Goal: Find specific page/section: Find specific page/section

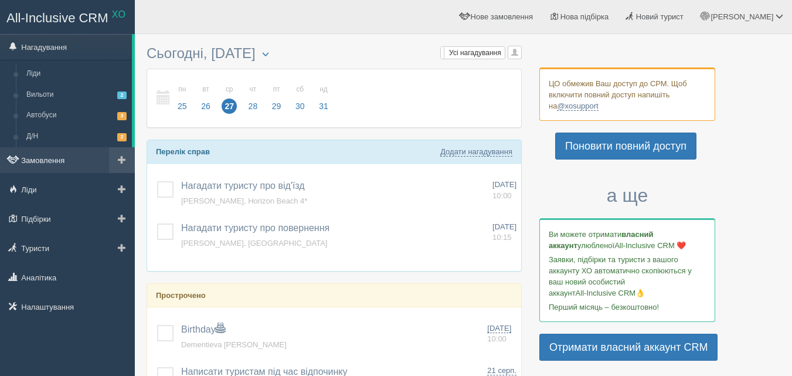
click at [52, 161] on link "Замовлення" at bounding box center [67, 160] width 135 height 26
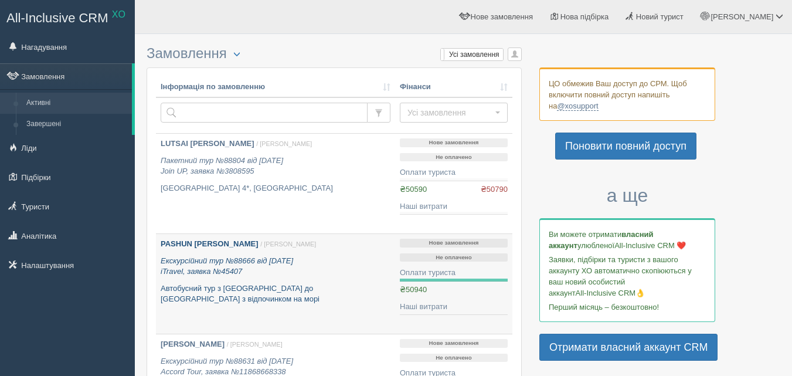
click at [170, 239] on b "PASHUN [PERSON_NAME]" at bounding box center [210, 243] width 98 height 9
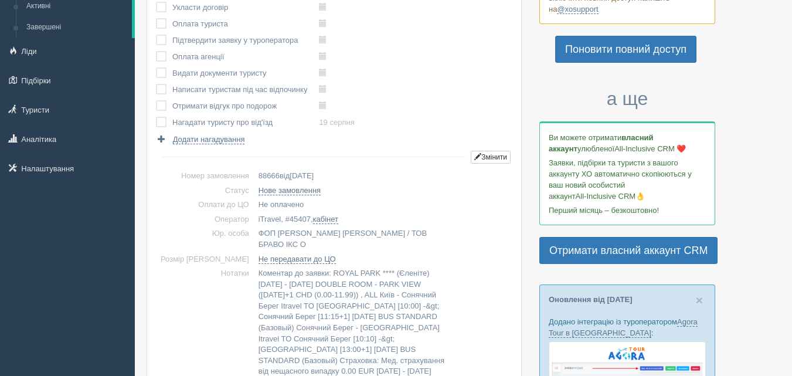
scroll to position [117, 0]
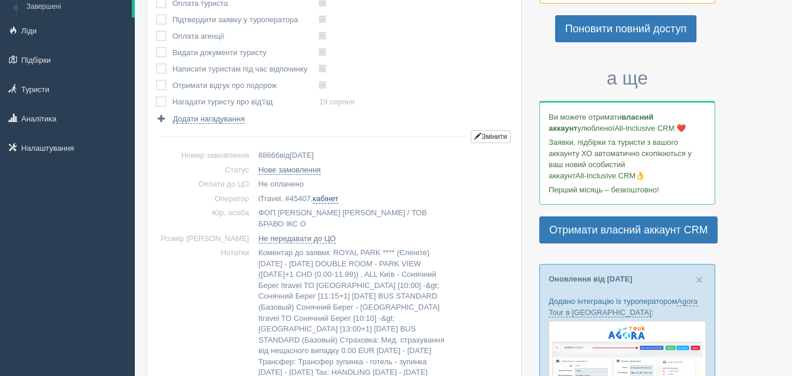
click at [313, 196] on link "кабінет" at bounding box center [325, 198] width 25 height 9
